Goal: Task Accomplishment & Management: Manage account settings

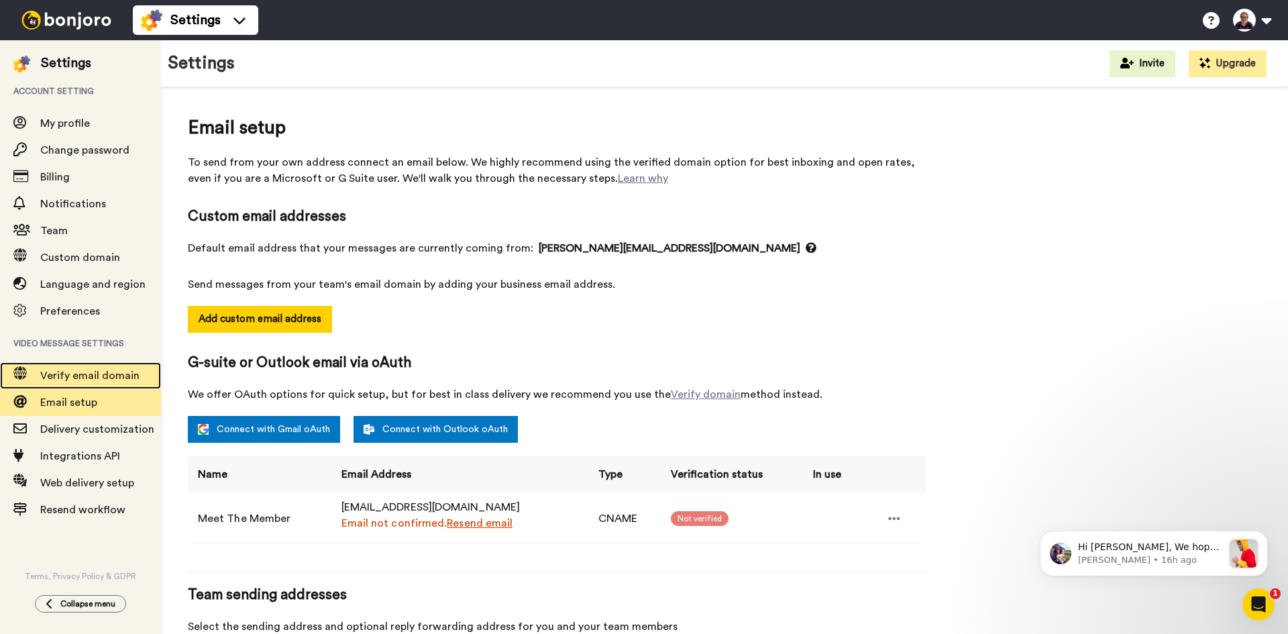
click at [99, 376] on span "Verify email domain" at bounding box center [89, 375] width 99 height 11
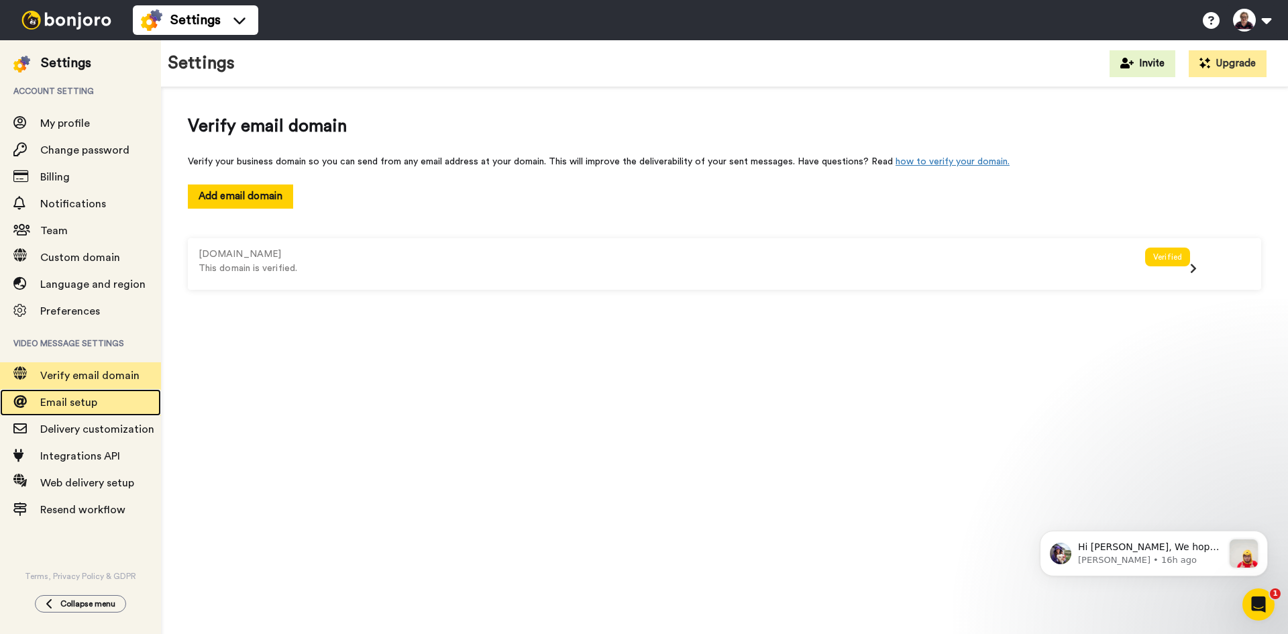
click at [80, 403] on span "Email setup" at bounding box center [68, 402] width 57 height 11
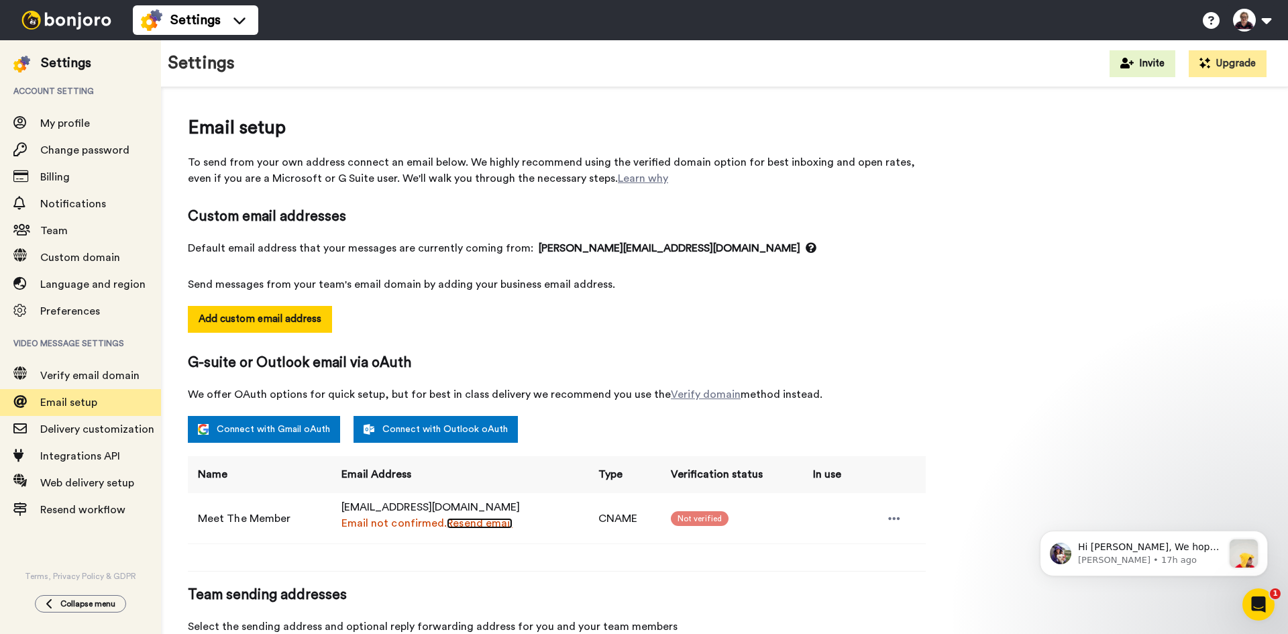
click at [493, 523] on link "Resend email" at bounding box center [480, 523] width 66 height 11
click at [482, 523] on link "Resend email" at bounding box center [480, 523] width 66 height 11
click at [896, 518] on icon at bounding box center [894, 518] width 11 height 3
click at [966, 429] on div "Email setup To send from your own address connect an email below. We highly rec…" at bounding box center [725, 431] width 1074 height 635
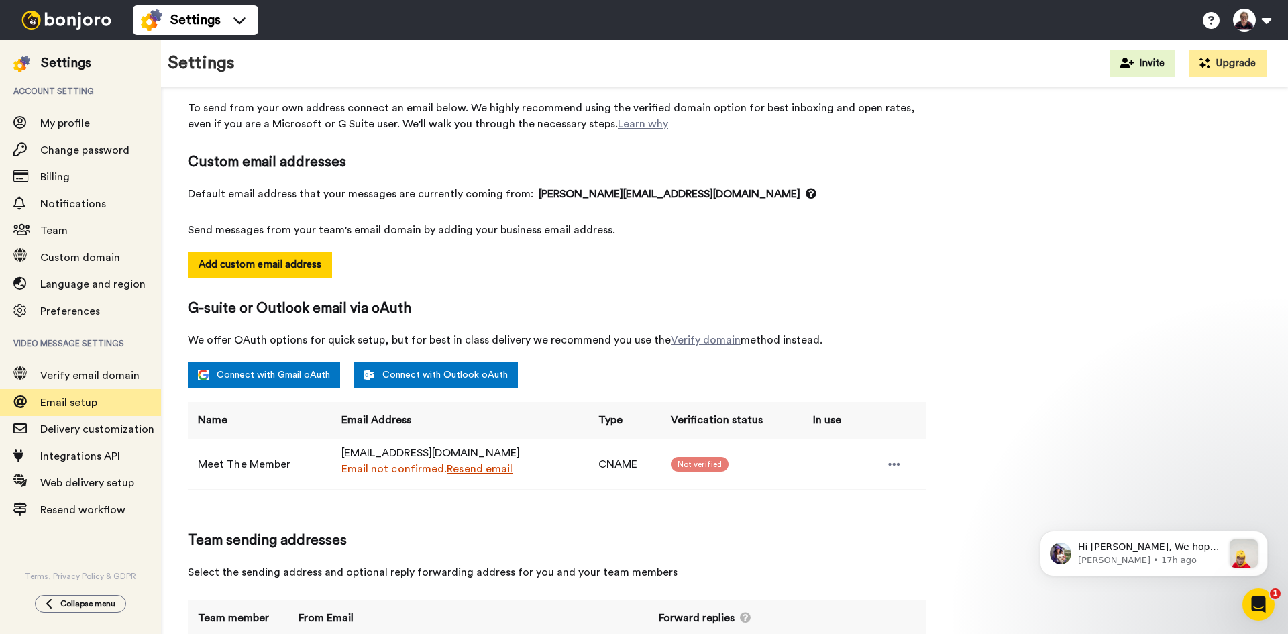
scroll to position [127, 0]
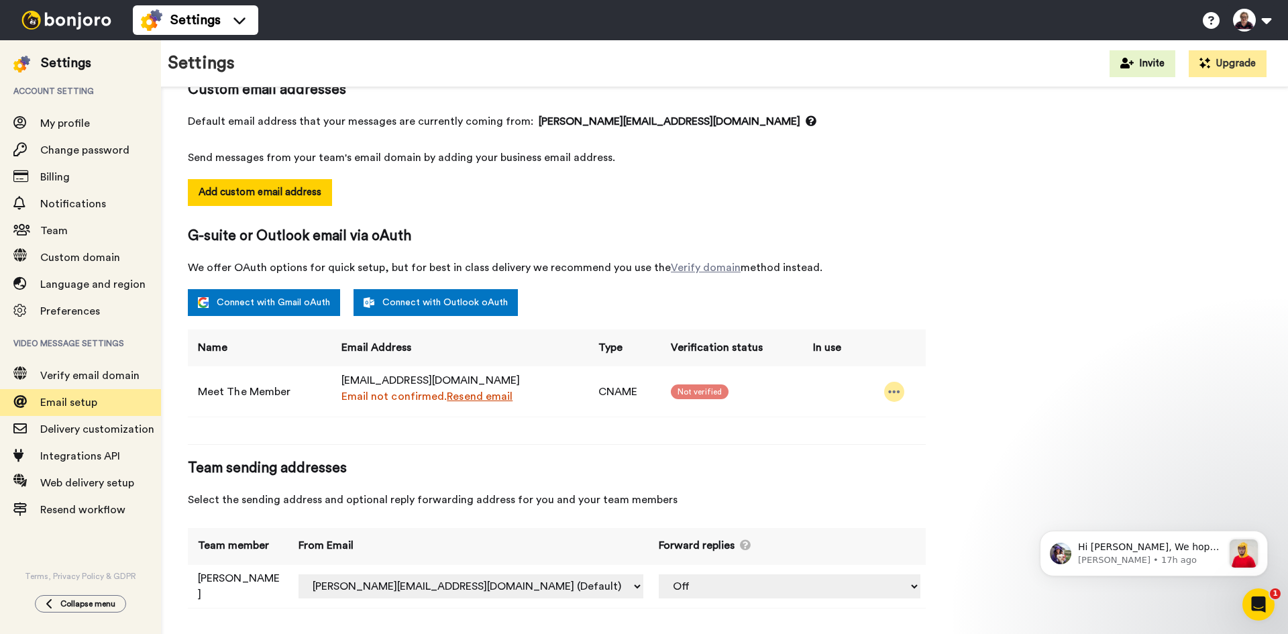
click at [893, 389] on icon at bounding box center [894, 391] width 12 height 13
click at [928, 413] on li "Resend email" at bounding box center [931, 414] width 97 height 19
click at [1021, 340] on div "Email setup To send from your own address connect an email below. We highly rec…" at bounding box center [725, 304] width 1074 height 635
click at [107, 378] on span "Verify email domain" at bounding box center [89, 375] width 99 height 11
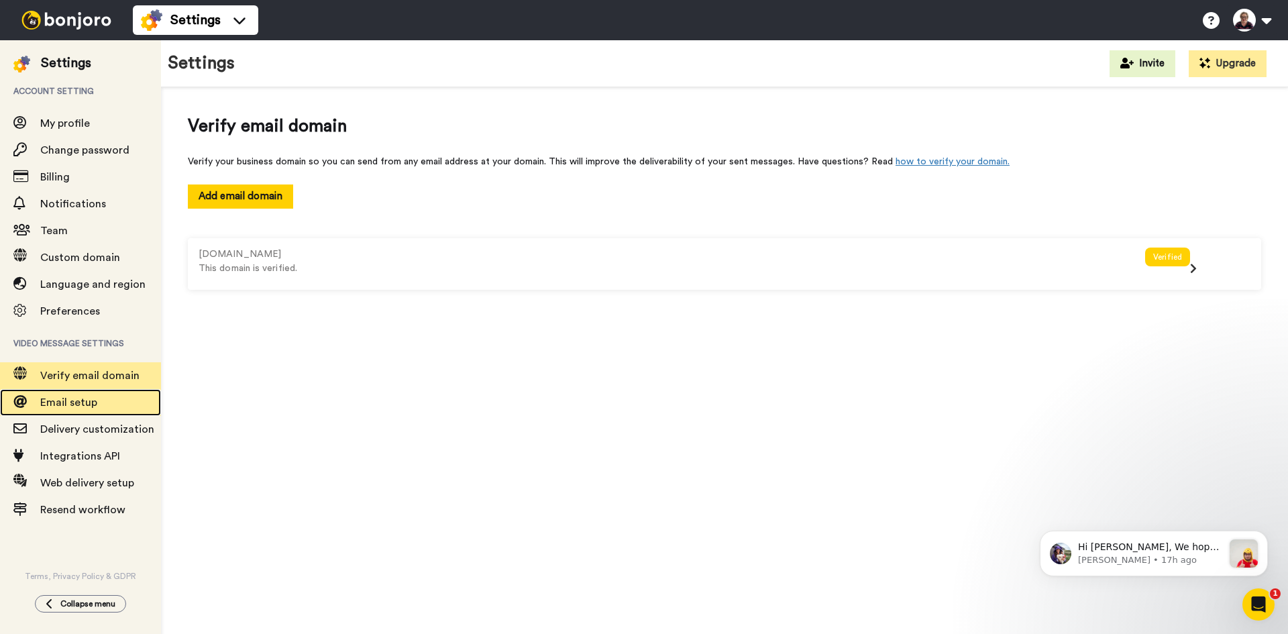
click at [93, 401] on span "Email setup" at bounding box center [68, 402] width 57 height 11
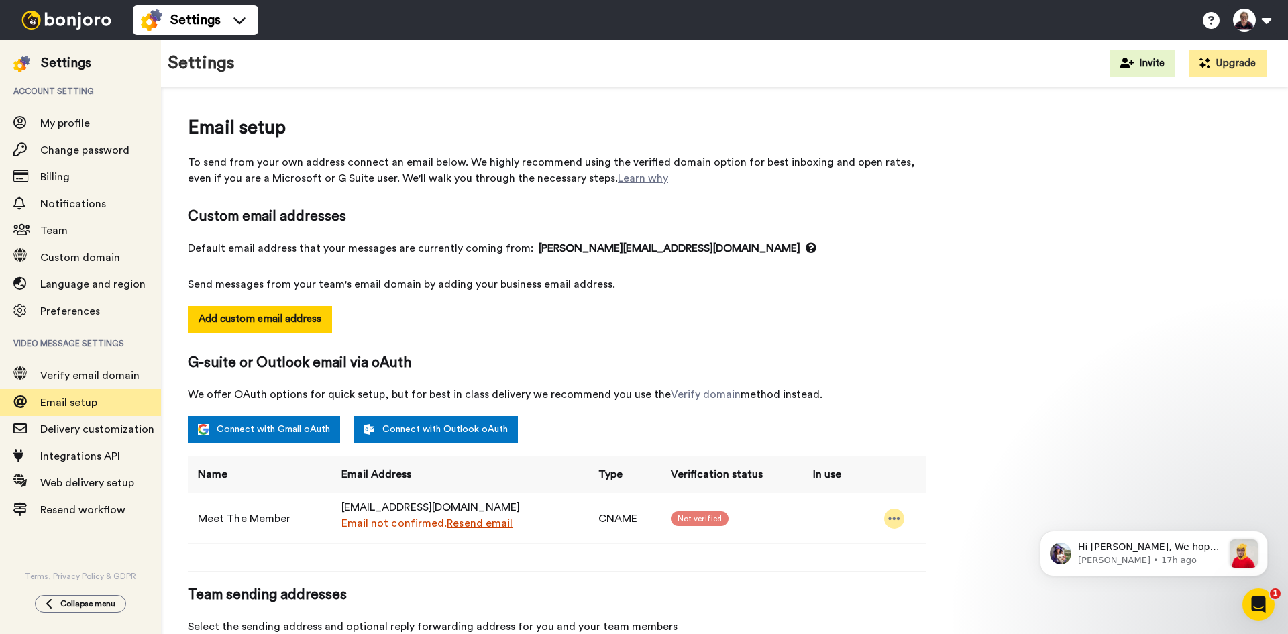
click at [897, 518] on icon at bounding box center [894, 518] width 11 height 3
click at [929, 558] on li "Delete" at bounding box center [931, 560] width 97 height 19
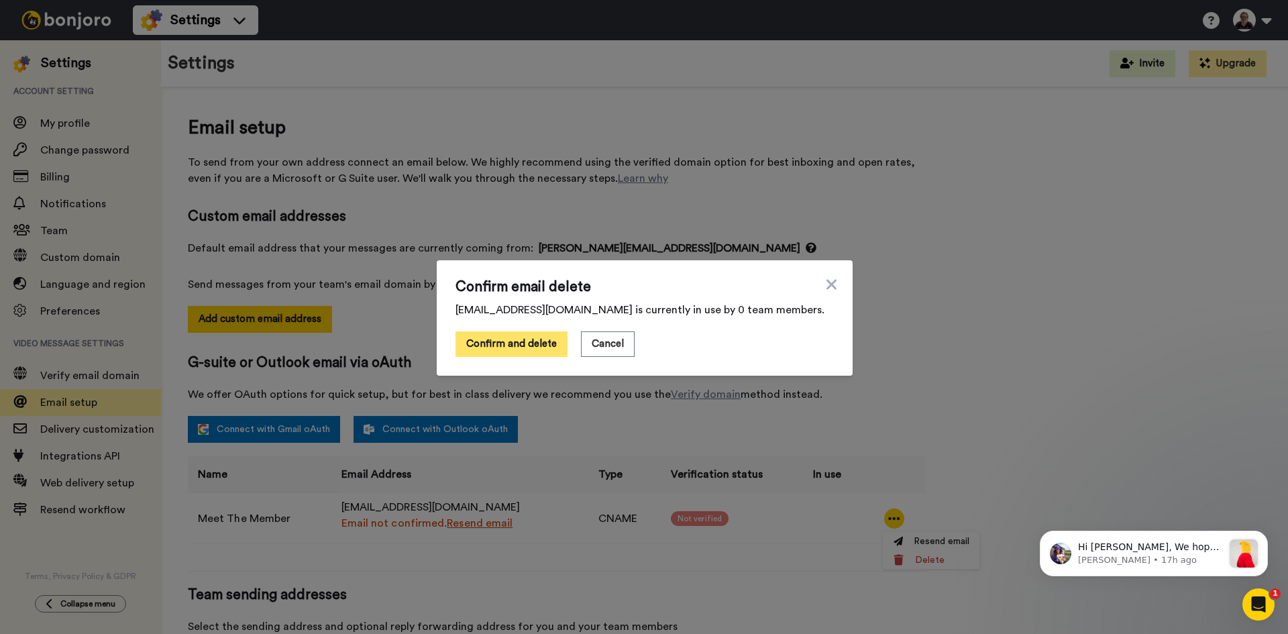
click at [546, 348] on button "Confirm and delete" at bounding box center [512, 343] width 112 height 25
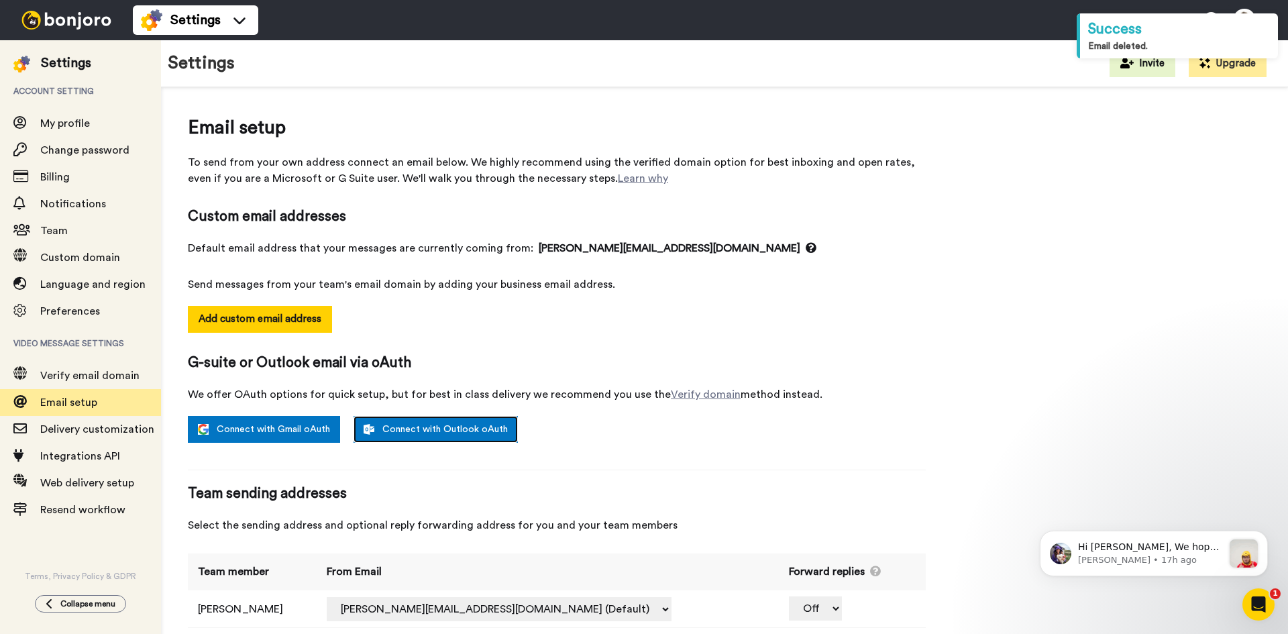
click at [426, 434] on link "Connect with Outlook oAuth" at bounding box center [436, 429] width 164 height 27
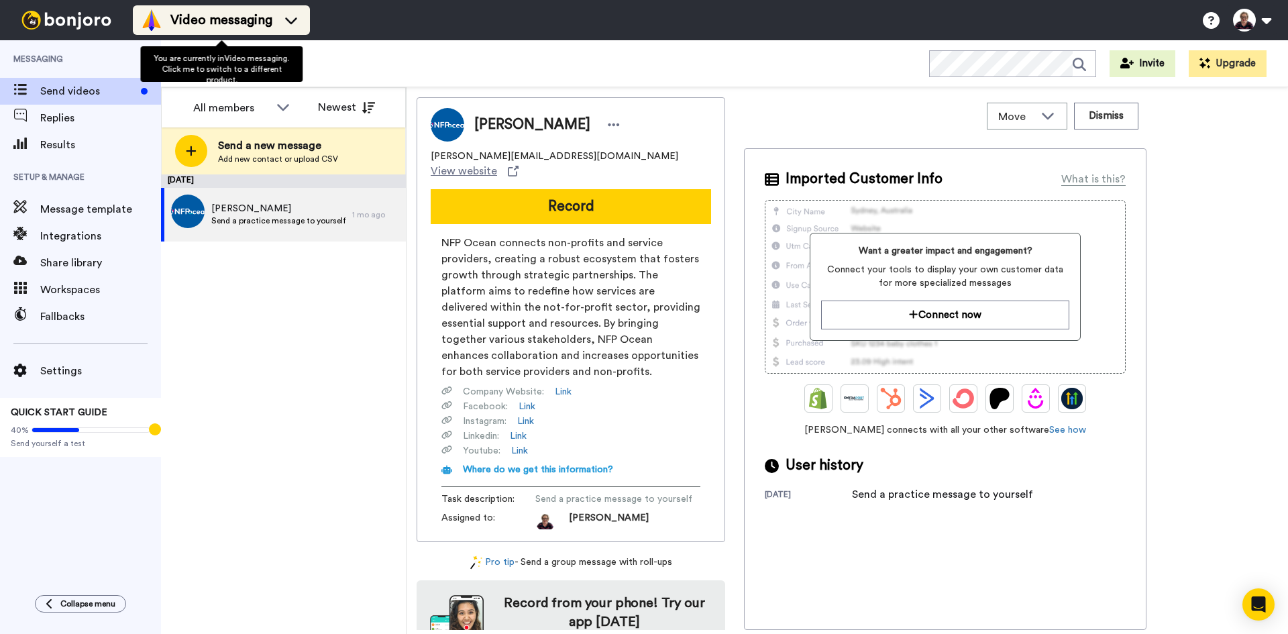
click at [294, 21] on icon at bounding box center [291, 20] width 12 height 7
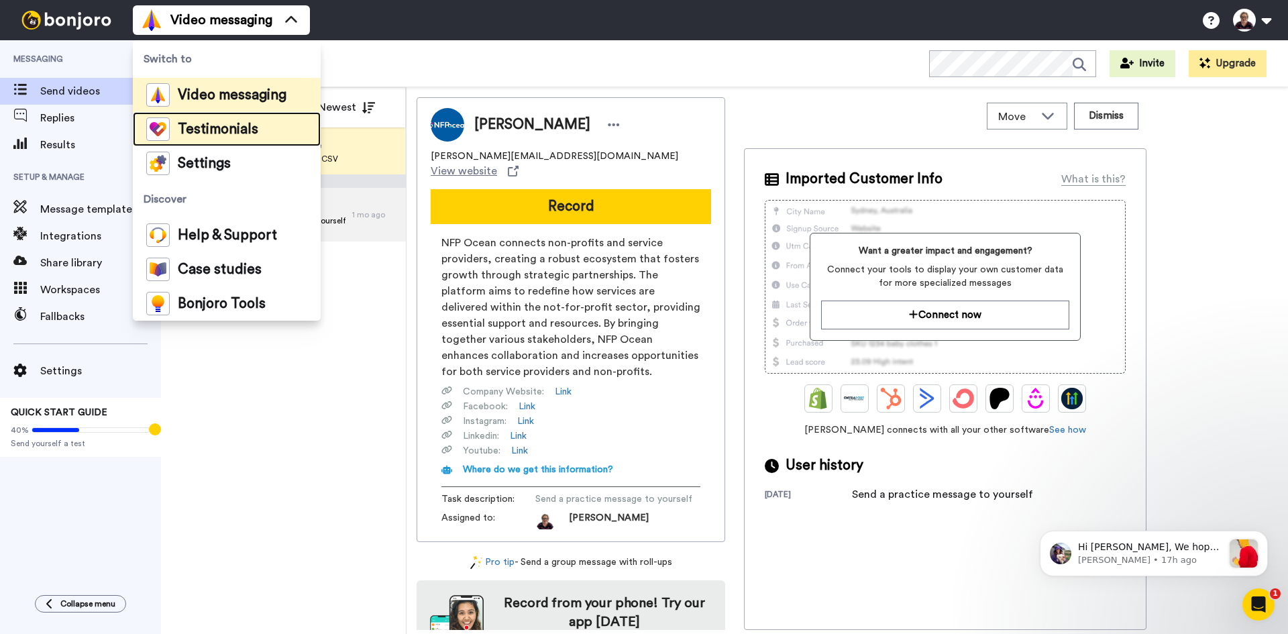
click at [258, 130] on li "Testimonials" at bounding box center [227, 129] width 188 height 34
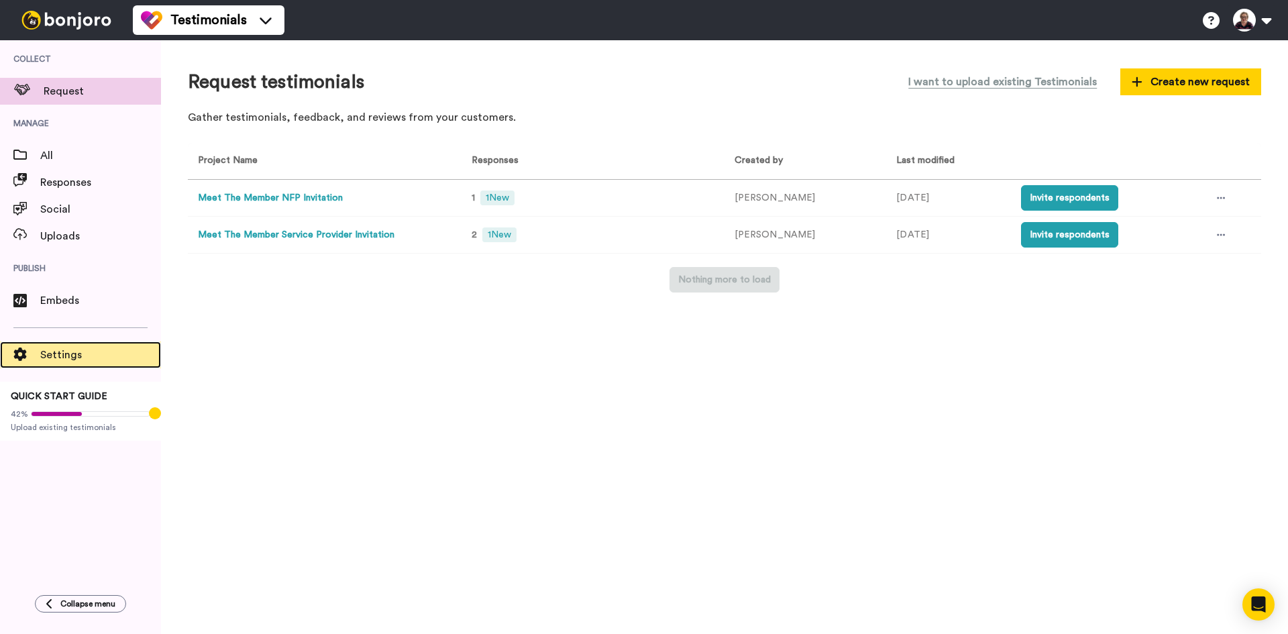
click at [63, 354] on span "Settings" at bounding box center [100, 355] width 121 height 16
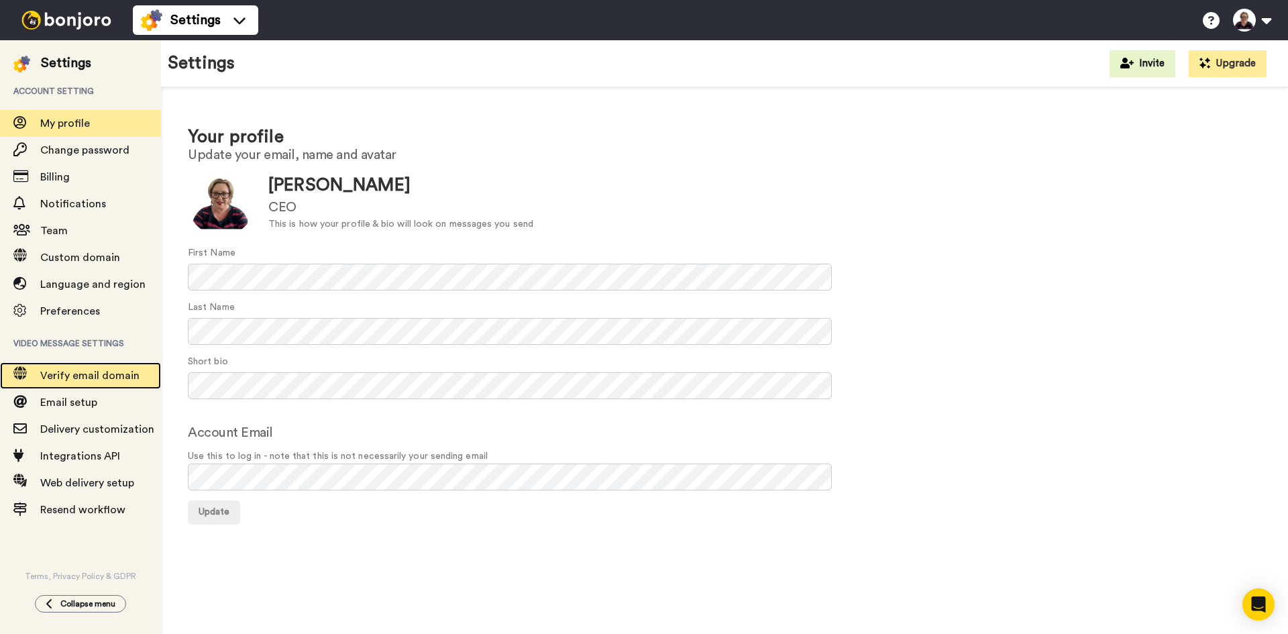
click at [83, 376] on span "Verify email domain" at bounding box center [89, 375] width 99 height 11
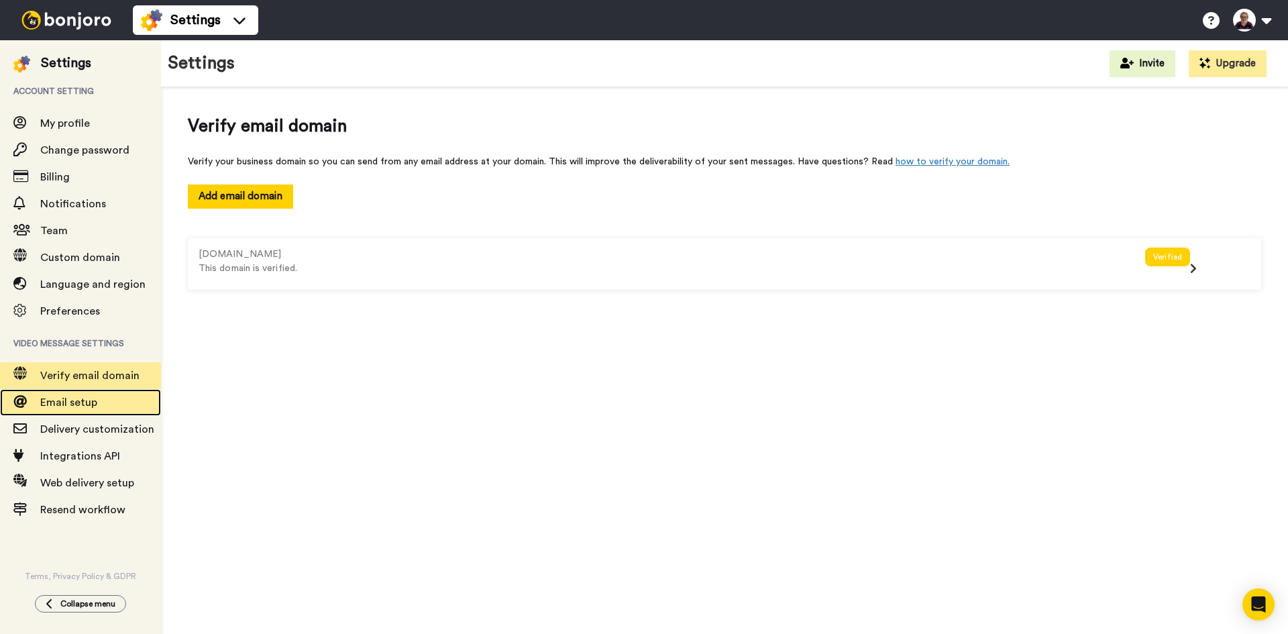
click at [73, 403] on span "Email setup" at bounding box center [68, 402] width 57 height 11
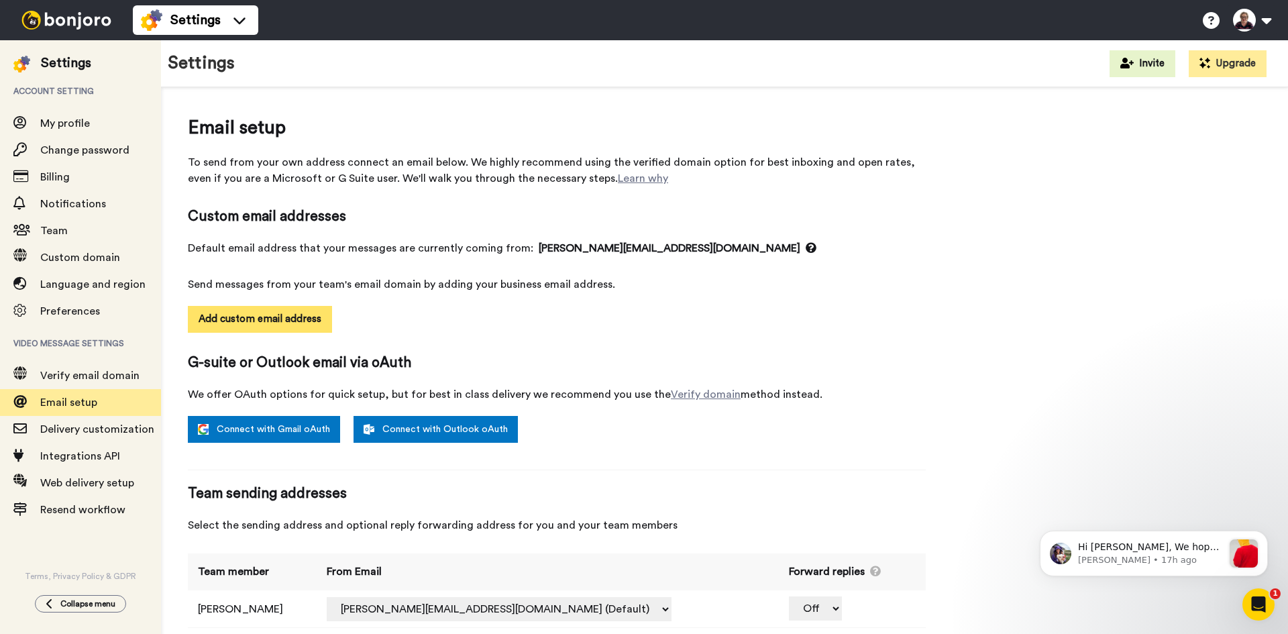
click at [272, 323] on button "Add custom email address" at bounding box center [260, 319] width 144 height 27
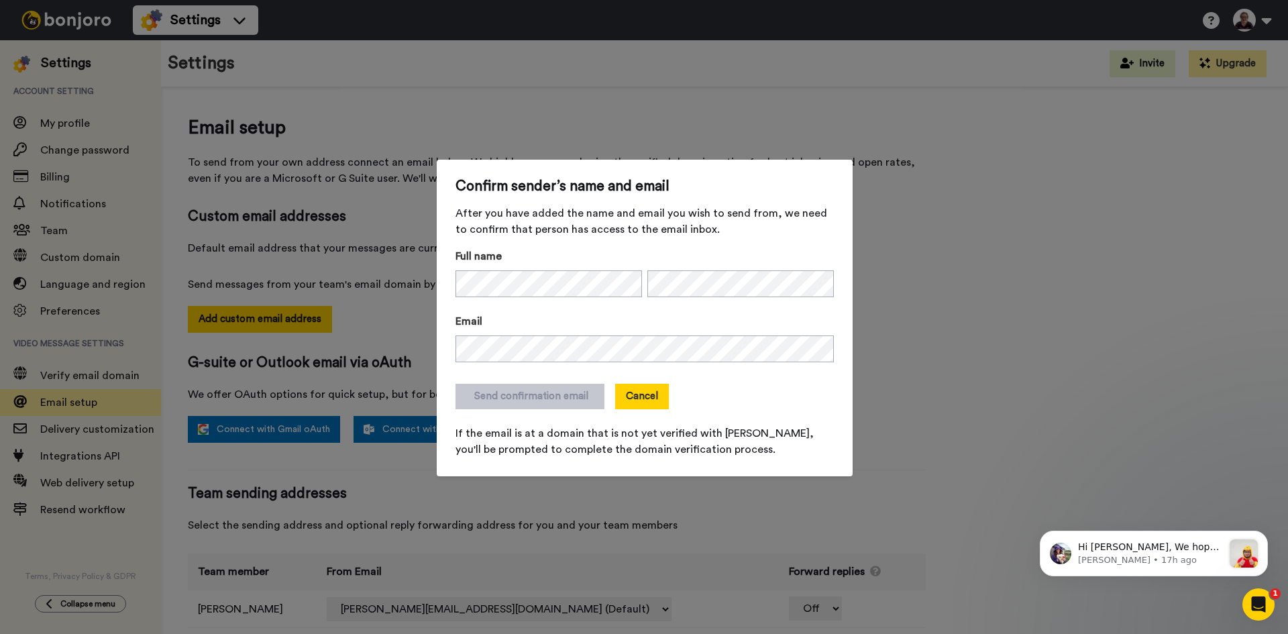
click at [639, 405] on button "Cancel" at bounding box center [642, 396] width 54 height 25
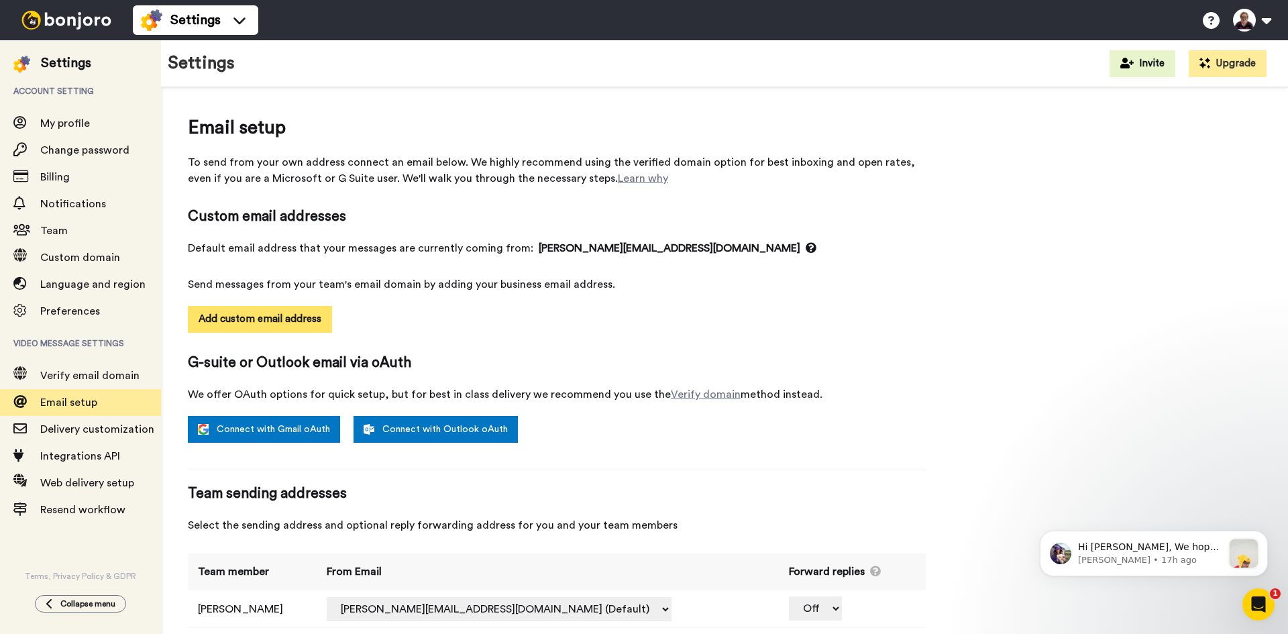
click at [280, 316] on button "Add custom email address" at bounding box center [260, 319] width 144 height 27
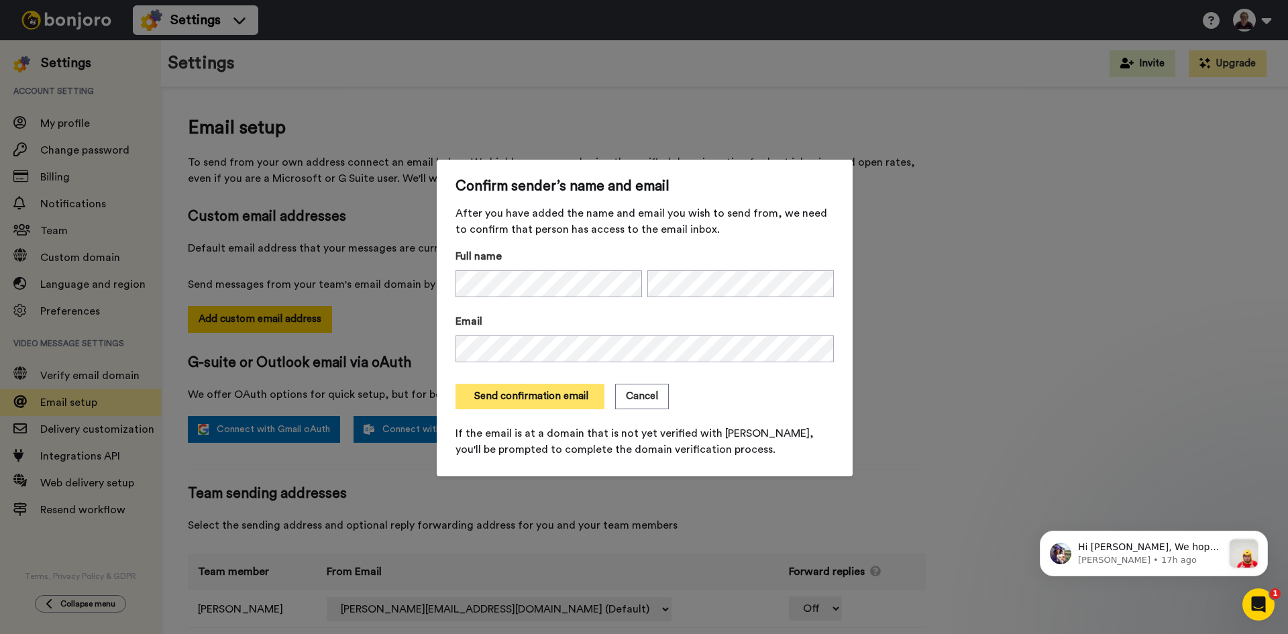
click at [515, 396] on button "Send confirmation email" at bounding box center [530, 396] width 149 height 25
